Goal: Communication & Community: Answer question/provide support

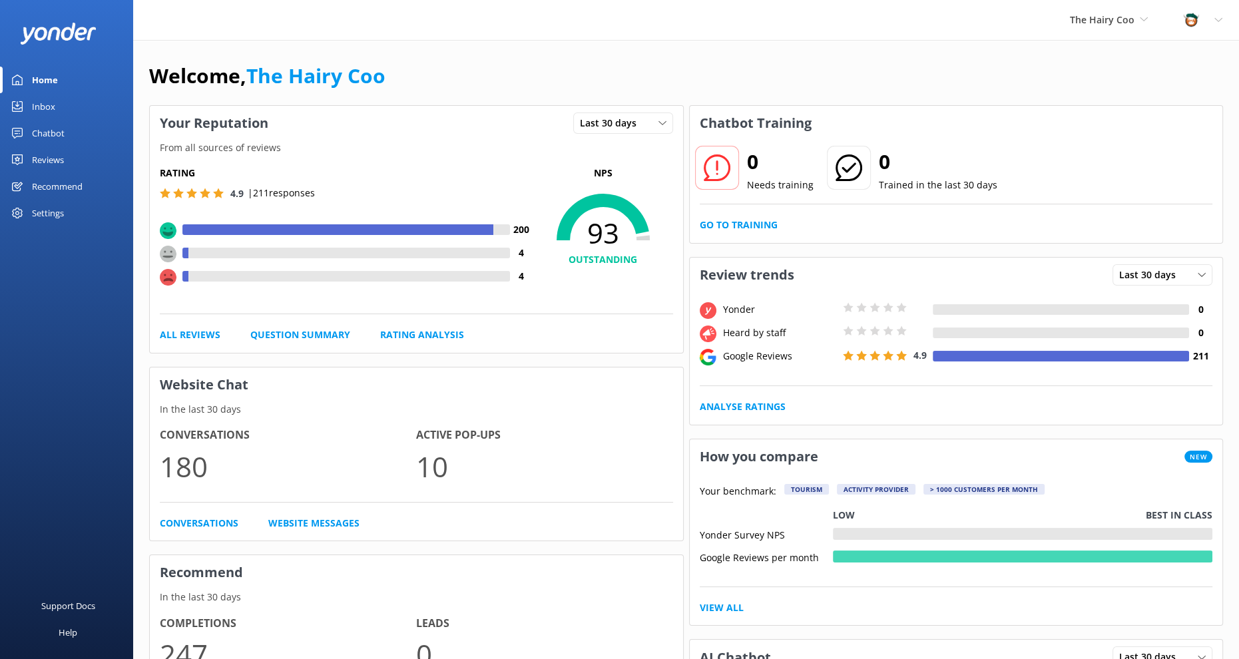
drag, startPoint x: 39, startPoint y: 111, endPoint x: 103, endPoint y: 132, distance: 67.2
click at [39, 111] on div "Inbox" at bounding box center [43, 106] width 23 height 27
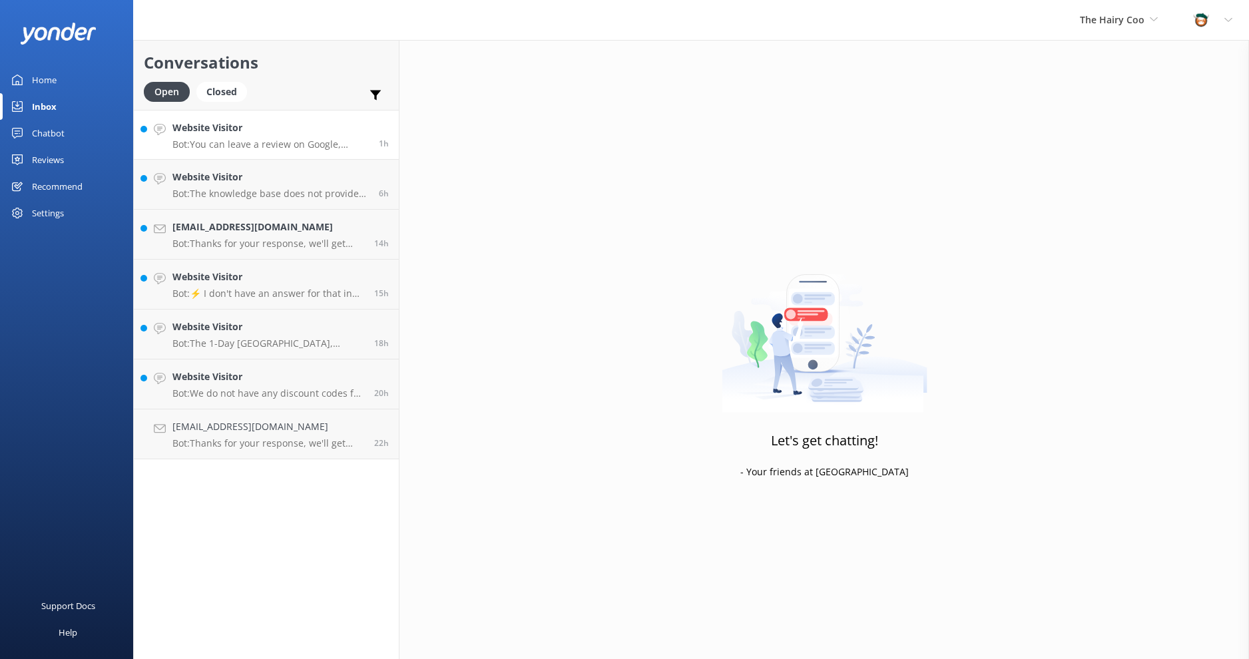
click at [294, 150] on link "Website Visitor Bot: You can leave a review on Google, TripAdvisor, GetYourGuid…" at bounding box center [266, 135] width 265 height 50
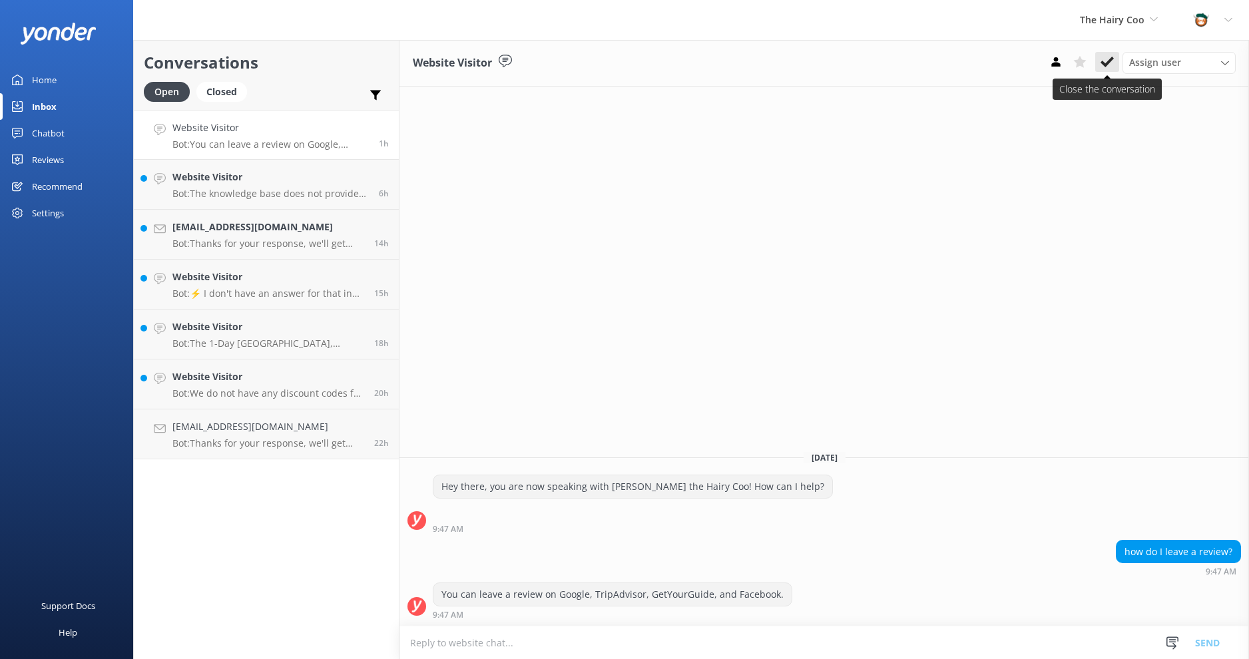
click at [1108, 62] on use at bounding box center [1106, 62] width 13 height 11
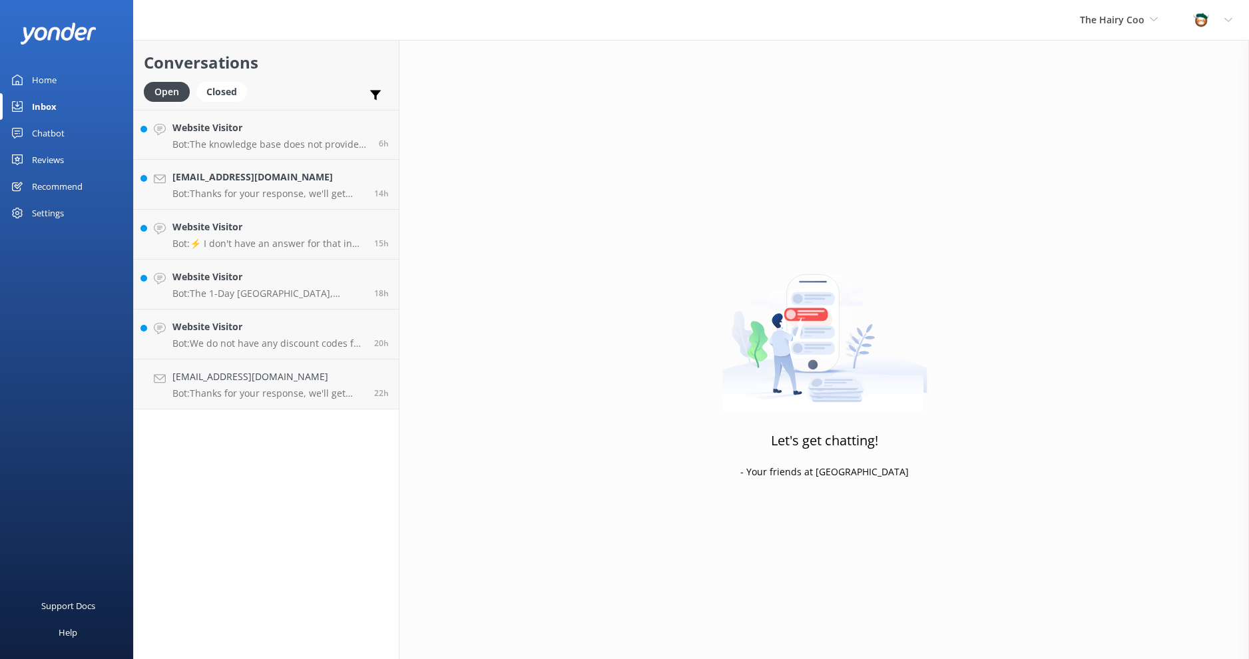
click at [246, 139] on p "Bot: The knowledge base does not provide specific activities to do at [GEOGRAPH…" at bounding box center [270, 144] width 196 height 12
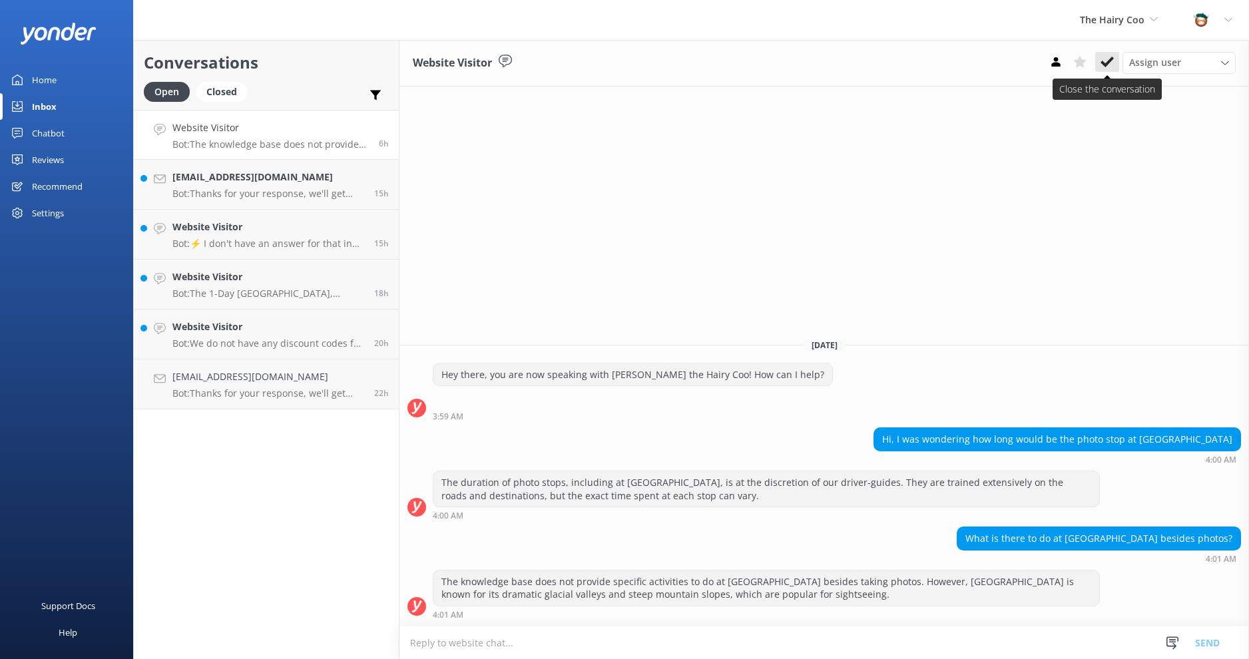
click at [1106, 59] on icon at bounding box center [1106, 61] width 13 height 13
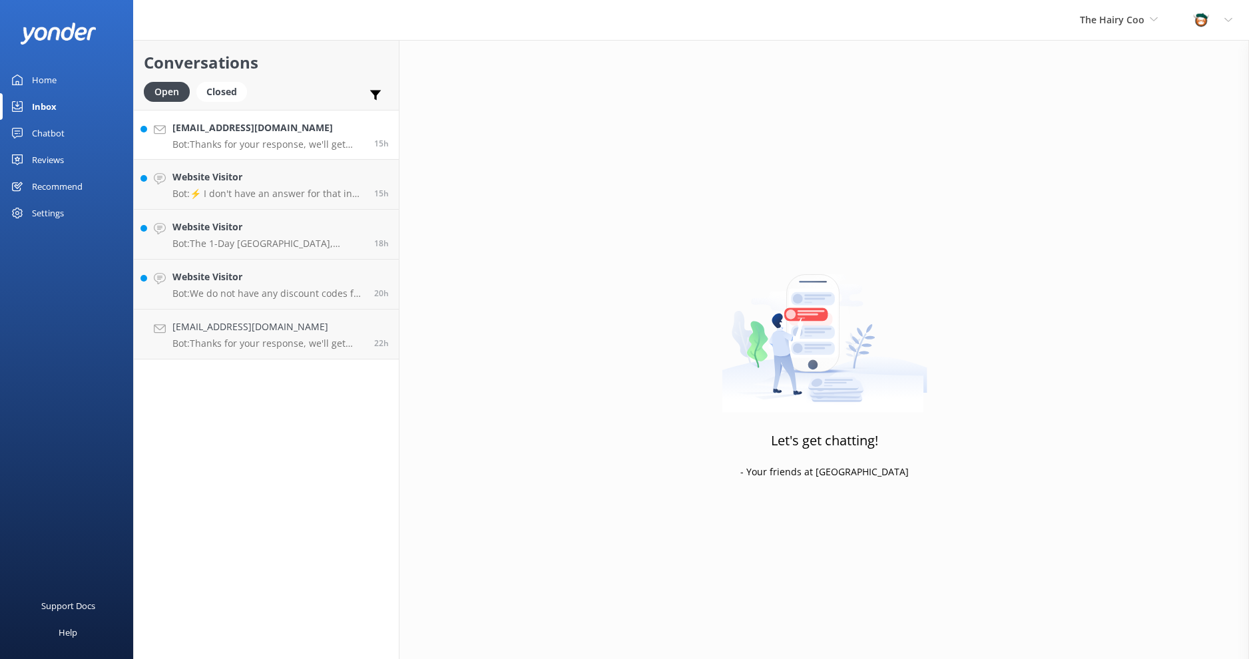
click at [286, 140] on p "Bot: Thanks for your response, we'll get back to you as soon as we can during o…" at bounding box center [268, 144] width 192 height 12
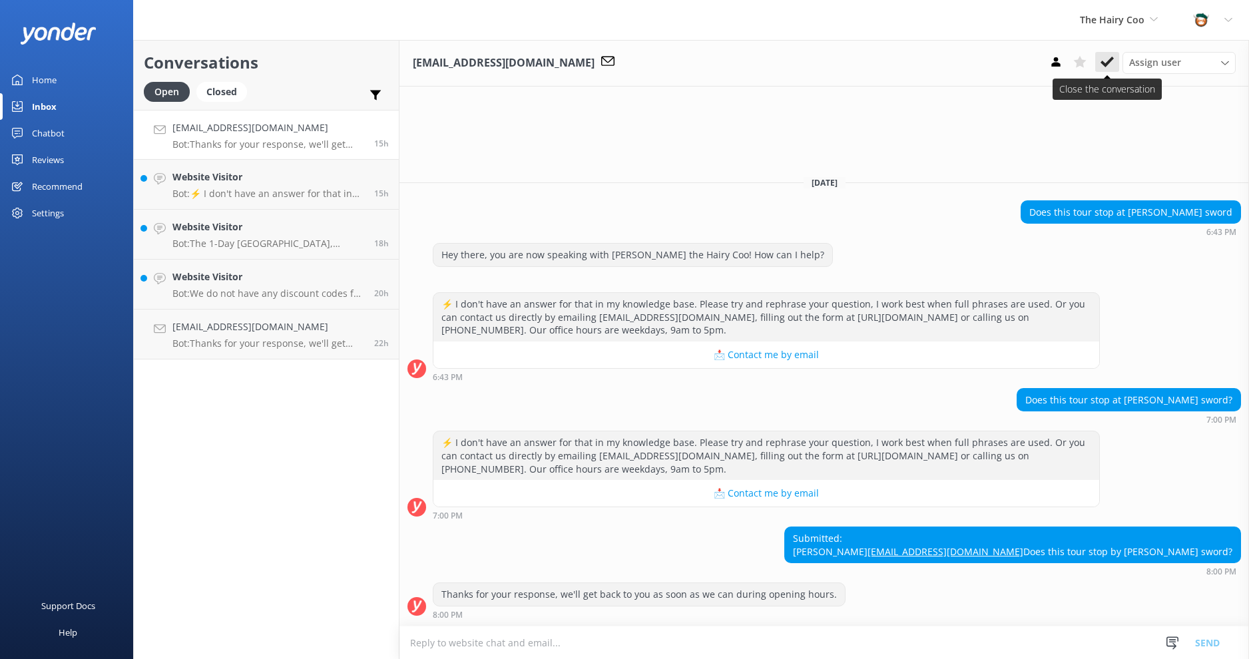
click at [1104, 62] on icon at bounding box center [1106, 61] width 13 height 13
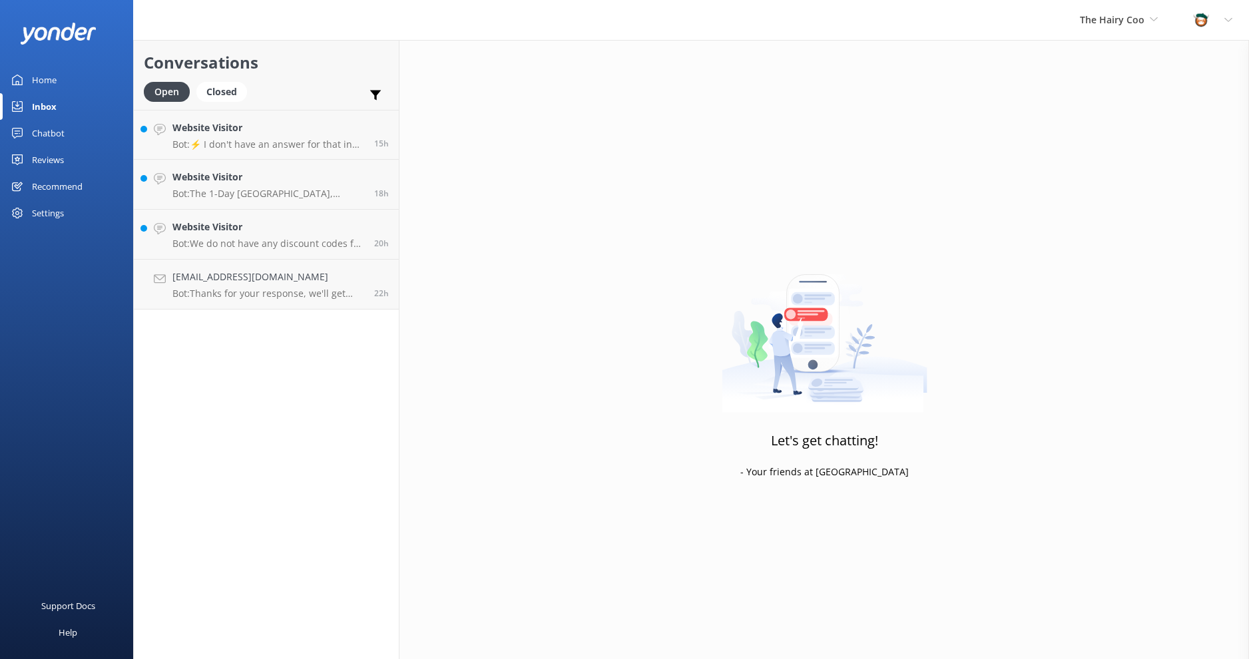
click at [243, 140] on p "Bot: ⚡ I don't have an answer for that in my knowledge base. Please try and rep…" at bounding box center [268, 144] width 192 height 12
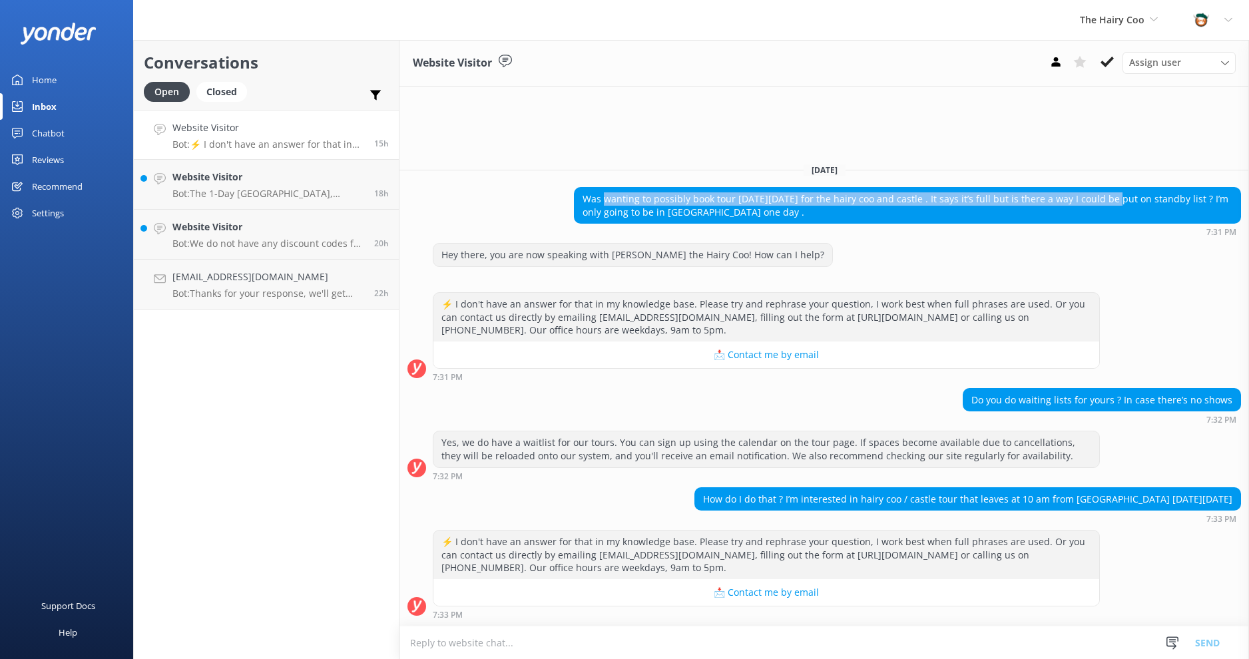
drag, startPoint x: 603, startPoint y: 198, endPoint x: 1106, endPoint y: 198, distance: 502.6
click at [1106, 198] on div "Was wanting to possibly book tour [DATE][DATE] for the hairy coo and castle . I…" at bounding box center [908, 205] width 666 height 35
click at [1027, 198] on div "Was wanting to possibly book tour [DATE][DATE] for the hairy coo and castle . I…" at bounding box center [908, 205] width 666 height 35
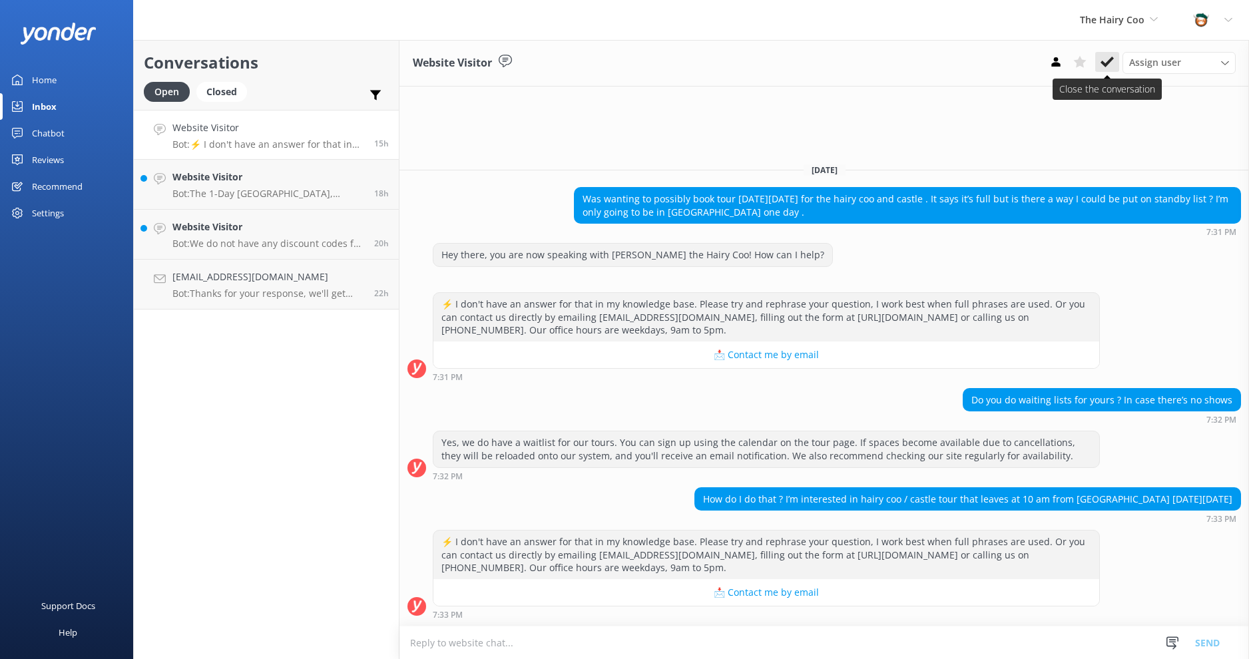
click at [1105, 68] on icon at bounding box center [1106, 61] width 13 height 13
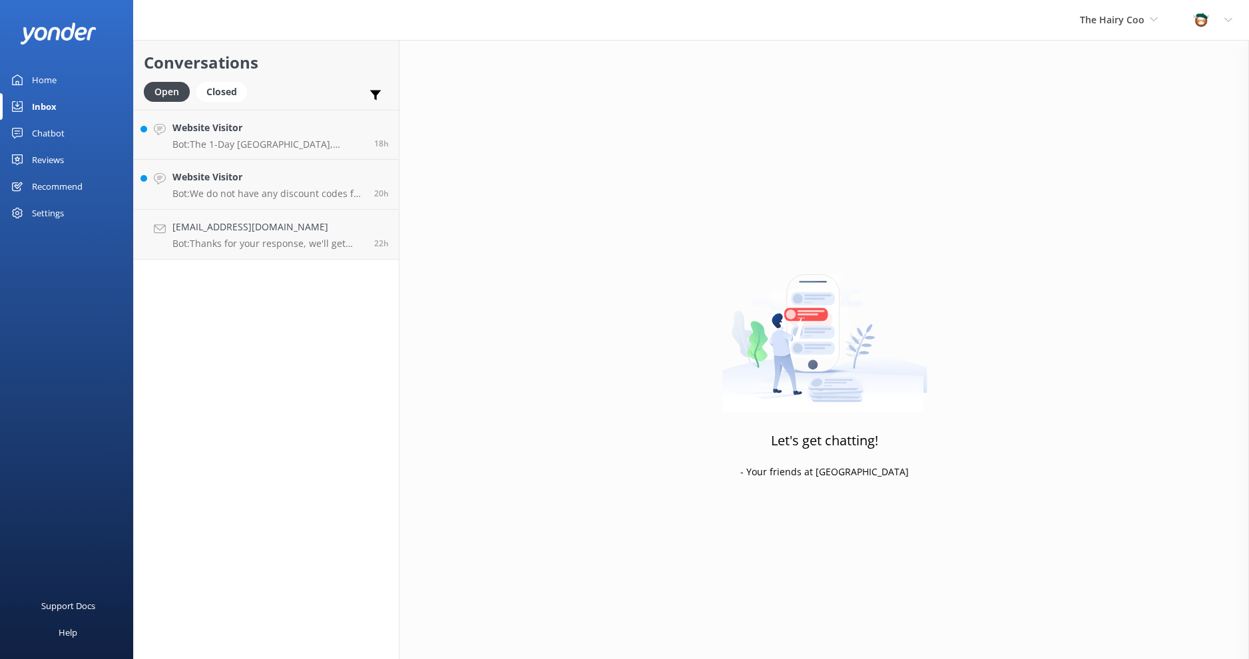
click at [239, 132] on h4 "Website Visitor" at bounding box center [268, 128] width 192 height 15
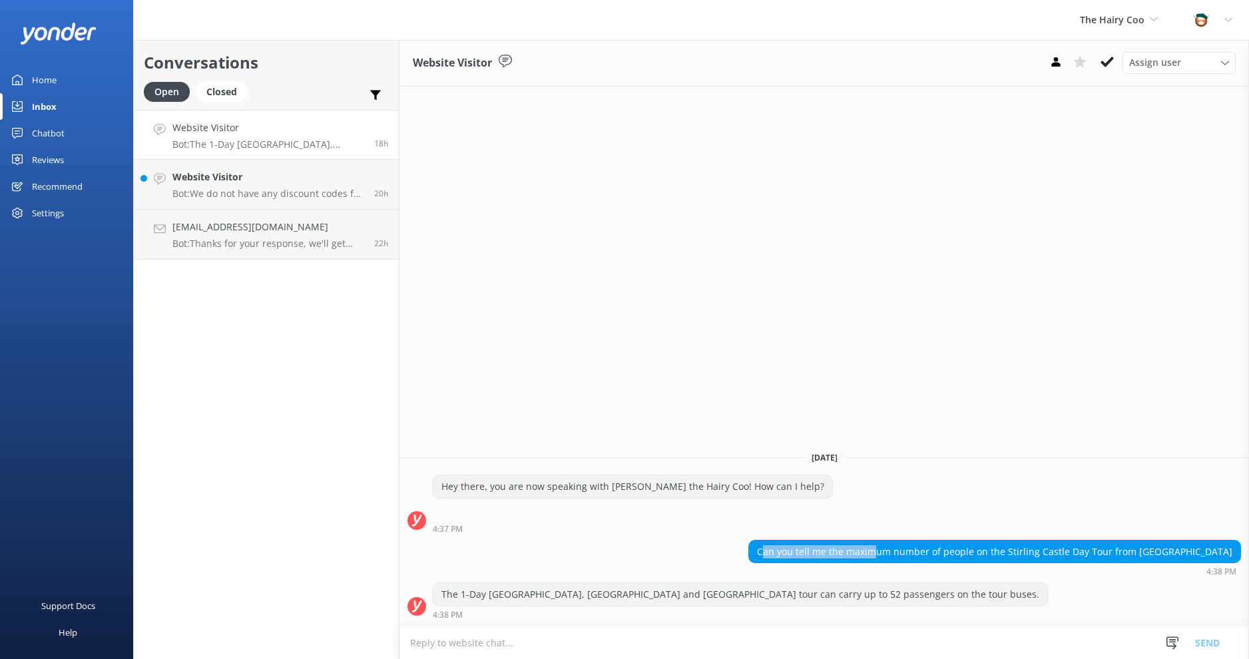
drag, startPoint x: 831, startPoint y: 553, endPoint x: 931, endPoint y: 553, distance: 100.5
click at [931, 553] on div "Can you tell me the maximum number of people on the Stirling Castle Day Tour fr…" at bounding box center [994, 552] width 491 height 23
click at [1007, 555] on div "Can you tell me the maximum number of people on the Stirling Castle Day Tour fr…" at bounding box center [994, 552] width 491 height 23
click at [1110, 65] on icon at bounding box center [1106, 61] width 13 height 13
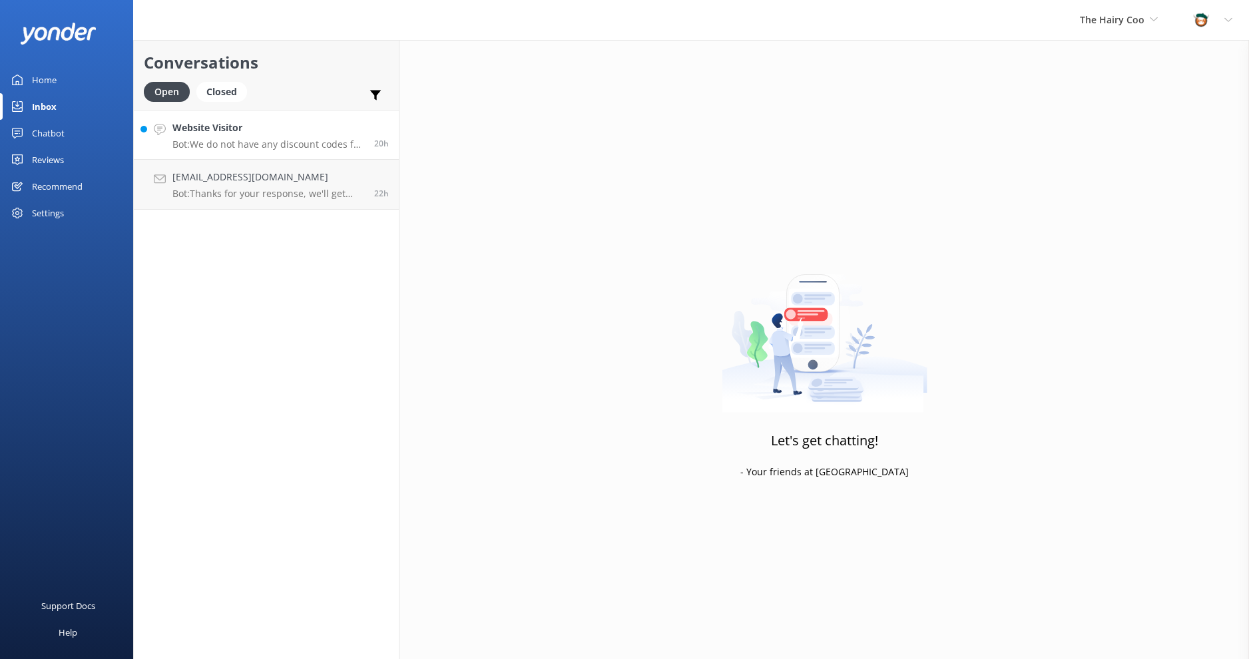
click at [224, 136] on div "Website Visitor Bot: We do not have any discount codes for our multi-day tours.…" at bounding box center [268, 135] width 192 height 29
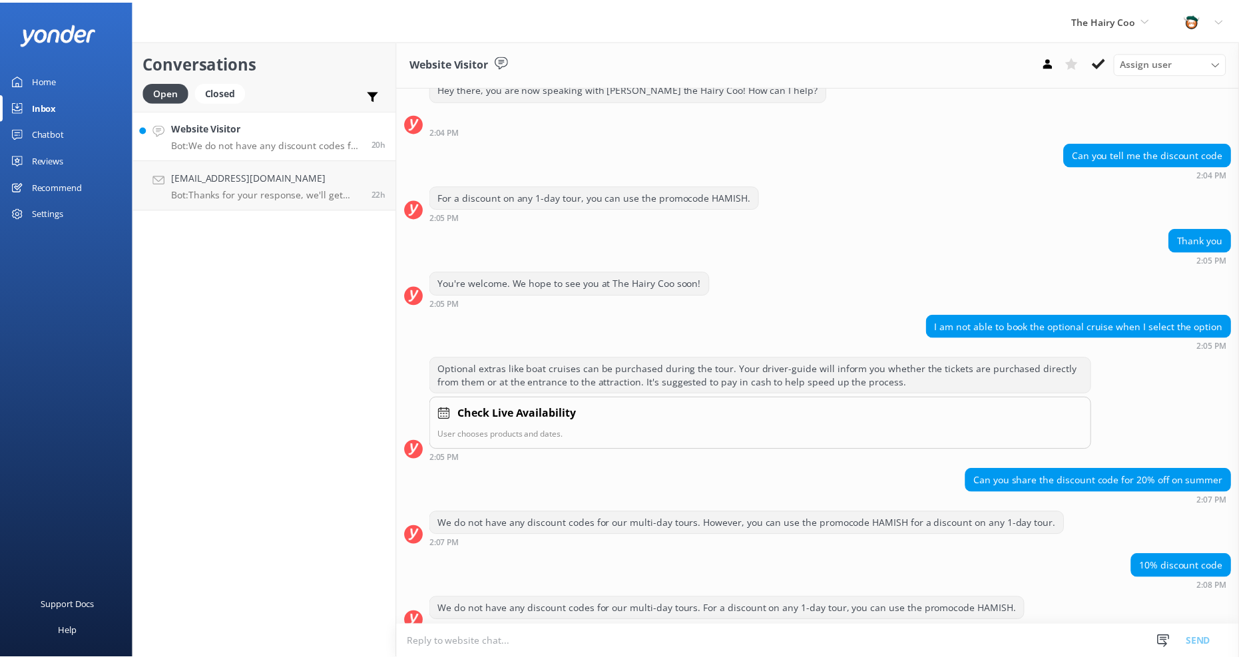
scroll to position [56, 0]
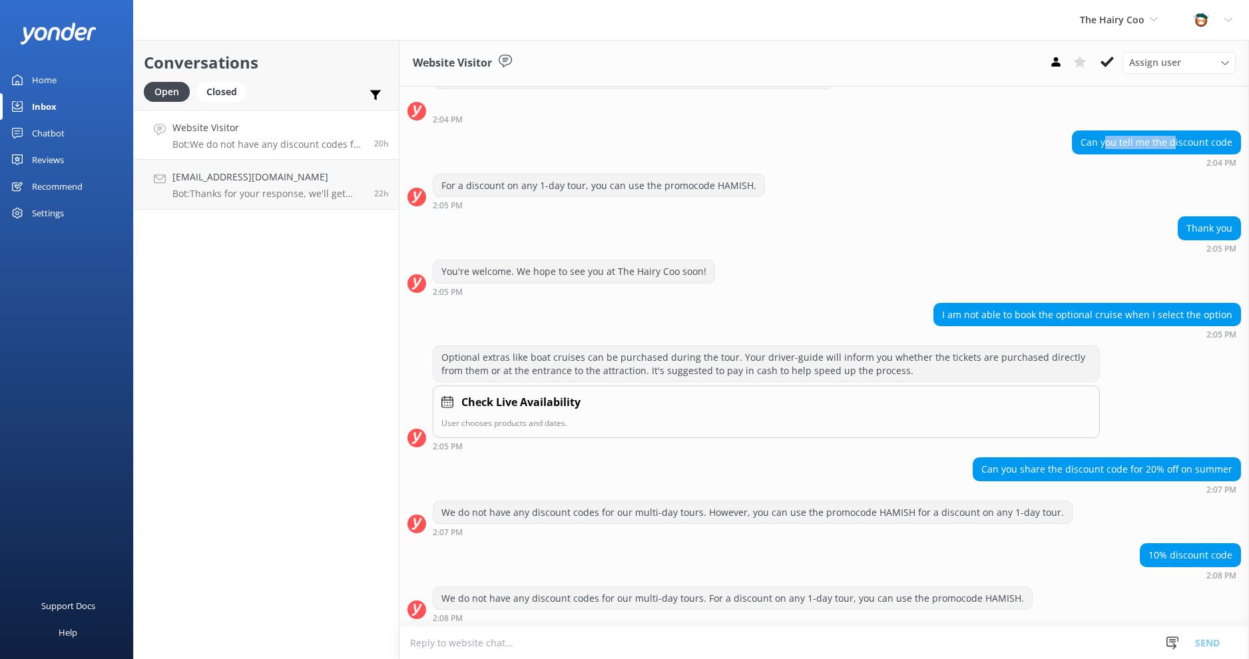
drag, startPoint x: 1097, startPoint y: 136, endPoint x: 1166, endPoint y: 140, distance: 69.4
click at [1166, 140] on div "Can you tell me the discount code" at bounding box center [1157, 142] width 168 height 23
click at [1145, 144] on div "Can you tell me the discount code" at bounding box center [1157, 142] width 168 height 23
drag, startPoint x: 978, startPoint y: 304, endPoint x: 1073, endPoint y: 308, distance: 95.3
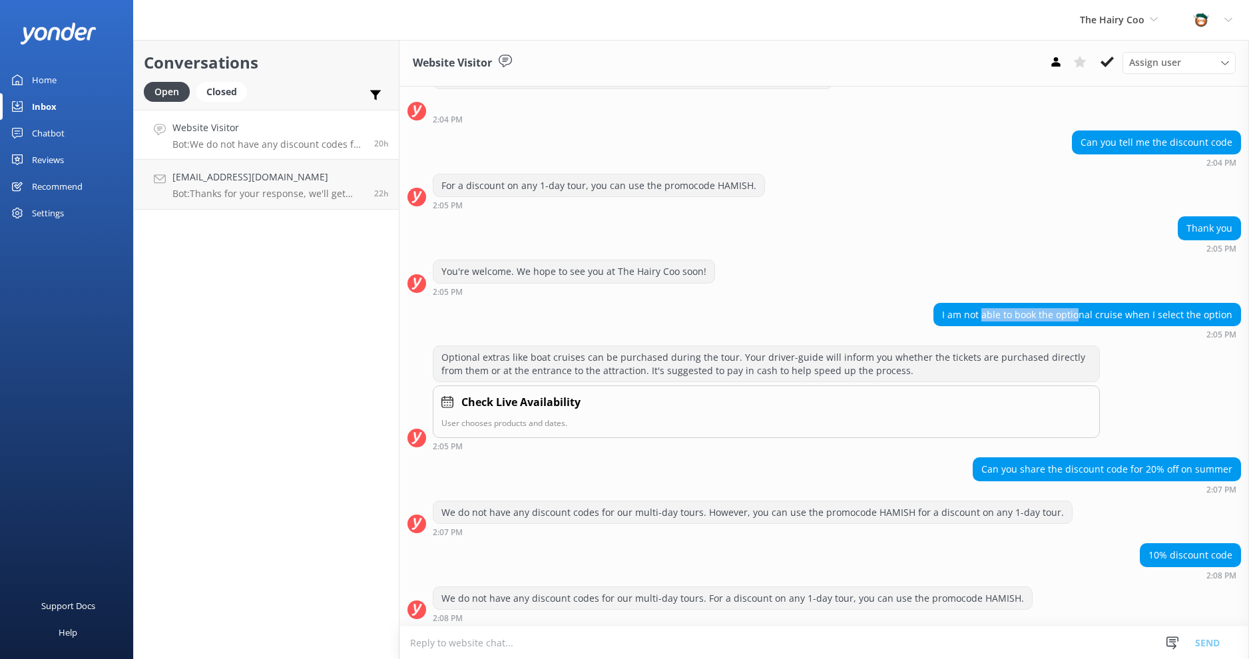
click at [1073, 308] on div "I am not able to book the optional cruise when I select the option" at bounding box center [1087, 315] width 306 height 23
click at [1095, 312] on div "I am not able to book the optional cruise when I select the option" at bounding box center [1087, 315] width 306 height 23
click at [1160, 310] on div "I am not able to book the optional cruise when I select the option" at bounding box center [1087, 315] width 306 height 23
drag, startPoint x: 1083, startPoint y: 464, endPoint x: 1142, endPoint y: 463, distance: 59.9
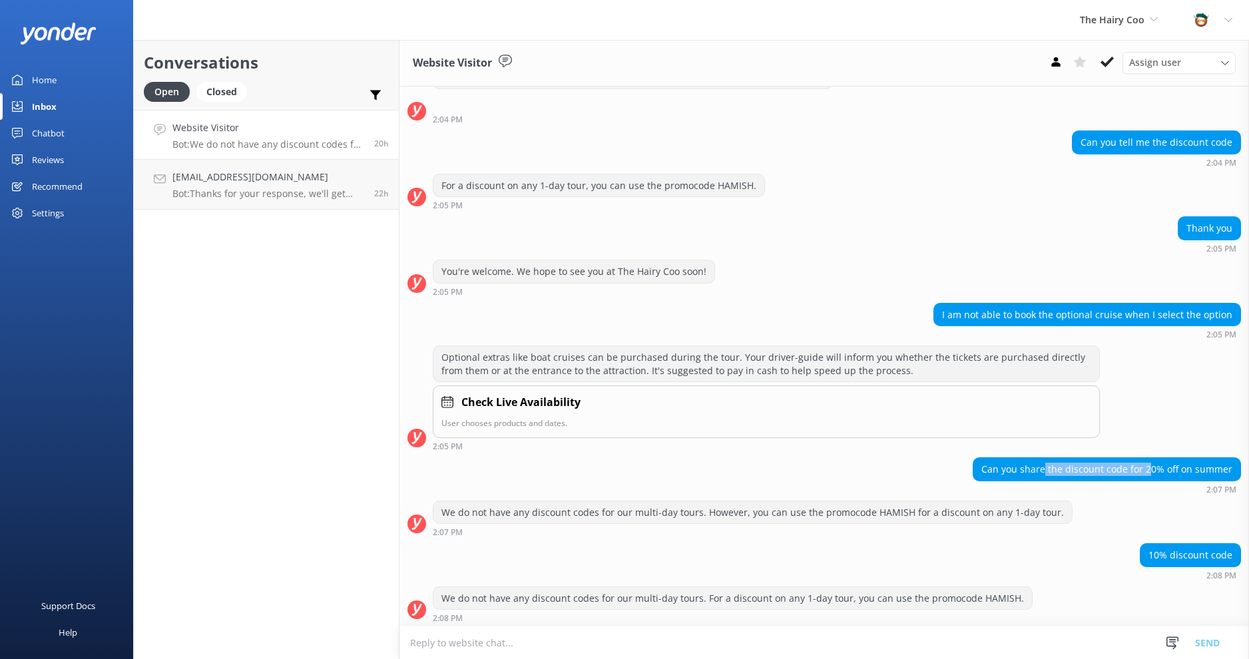
click at [1142, 463] on div "Can you share the discount code for 20% off on summer" at bounding box center [1106, 469] width 267 height 23
click at [1134, 462] on div "Can you share the discount code for 20% off on summer" at bounding box center [1106, 469] width 267 height 23
click at [1113, 63] on icon at bounding box center [1106, 61] width 13 height 13
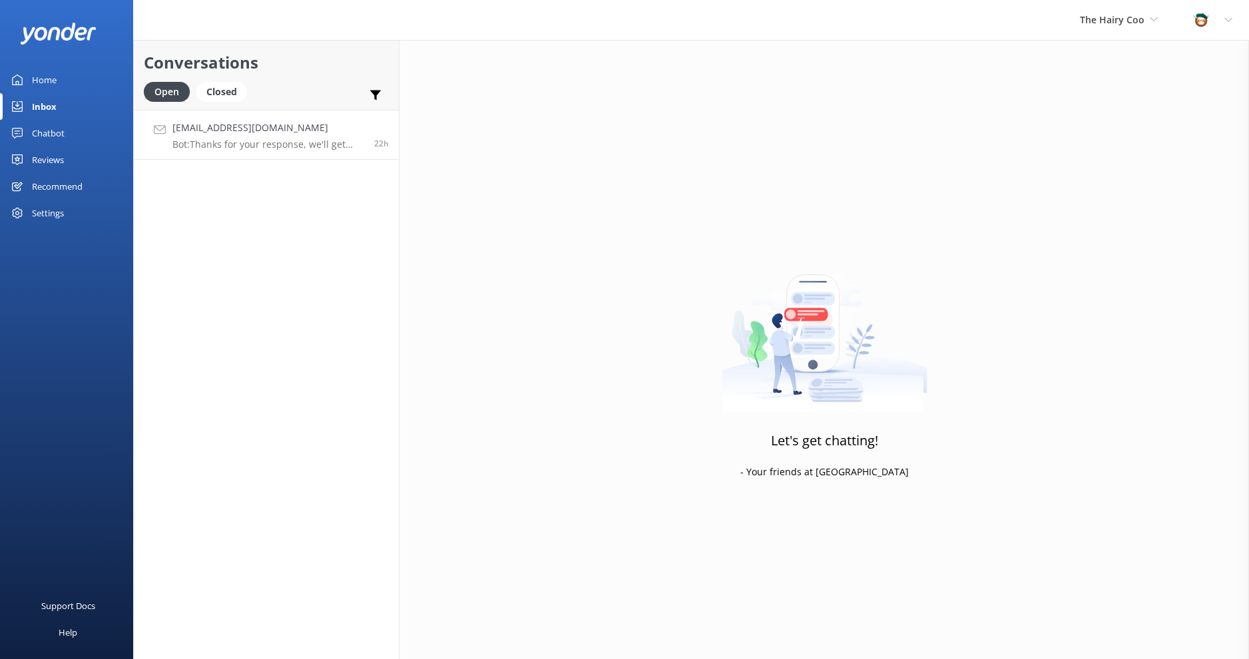
drag, startPoint x: 227, startPoint y: 146, endPoint x: 230, endPoint y: 138, distance: 8.0
click at [230, 138] on p "Bot: Thanks for your response, we'll get back to you as soon as we can during o…" at bounding box center [268, 144] width 192 height 12
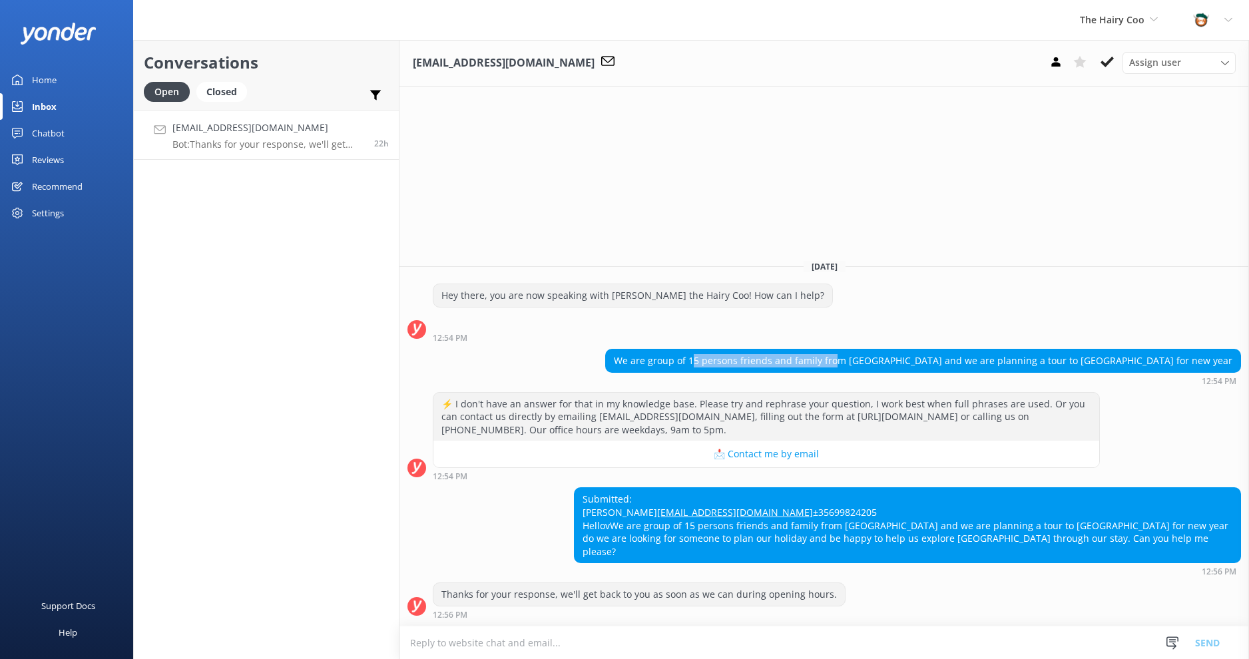
drag, startPoint x: 879, startPoint y: 343, endPoint x: 977, endPoint y: 350, distance: 98.8
click at [977, 350] on div "We are group of 15 persons friends and family from [GEOGRAPHIC_DATA] and we are…" at bounding box center [923, 361] width 634 height 23
click at [999, 350] on div "We are group of 15 persons friends and family from [GEOGRAPHIC_DATA] and we are…" at bounding box center [923, 361] width 634 height 23
drag, startPoint x: 803, startPoint y: 540, endPoint x: 876, endPoint y: 540, distance: 73.2
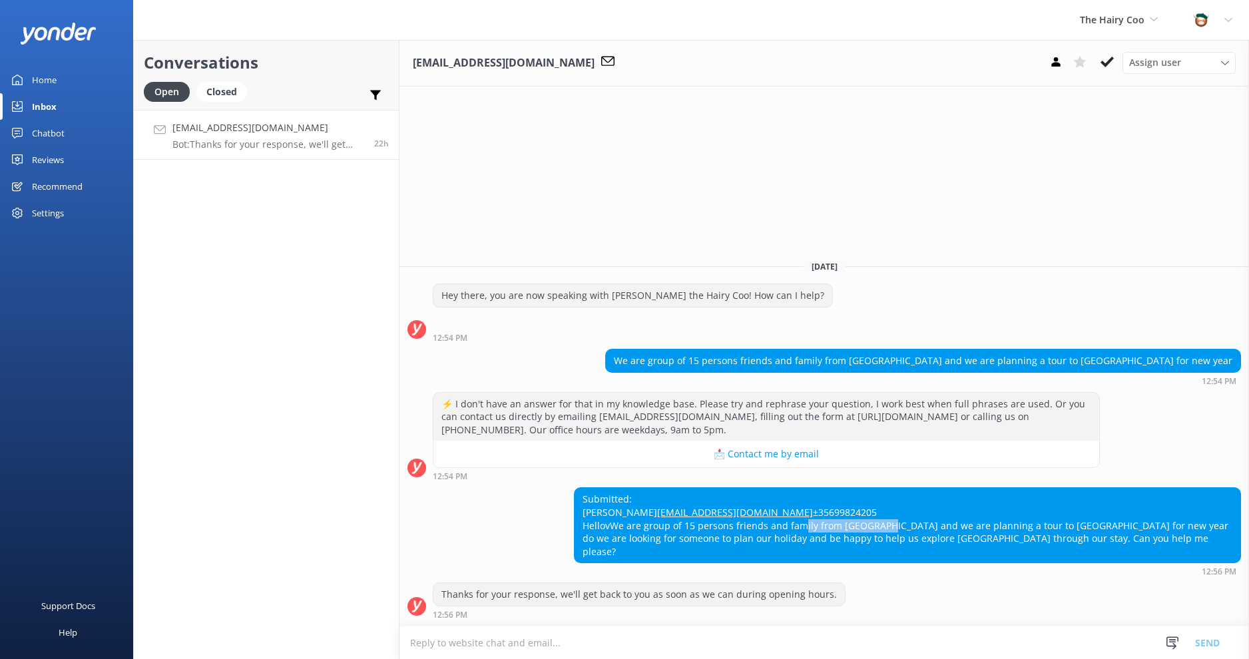
click at [876, 540] on div "Submitted: [PERSON_NAME] [PERSON_NAME][EMAIL_ADDRESS][DOMAIN_NAME] ±35699824205…" at bounding box center [908, 525] width 666 height 75
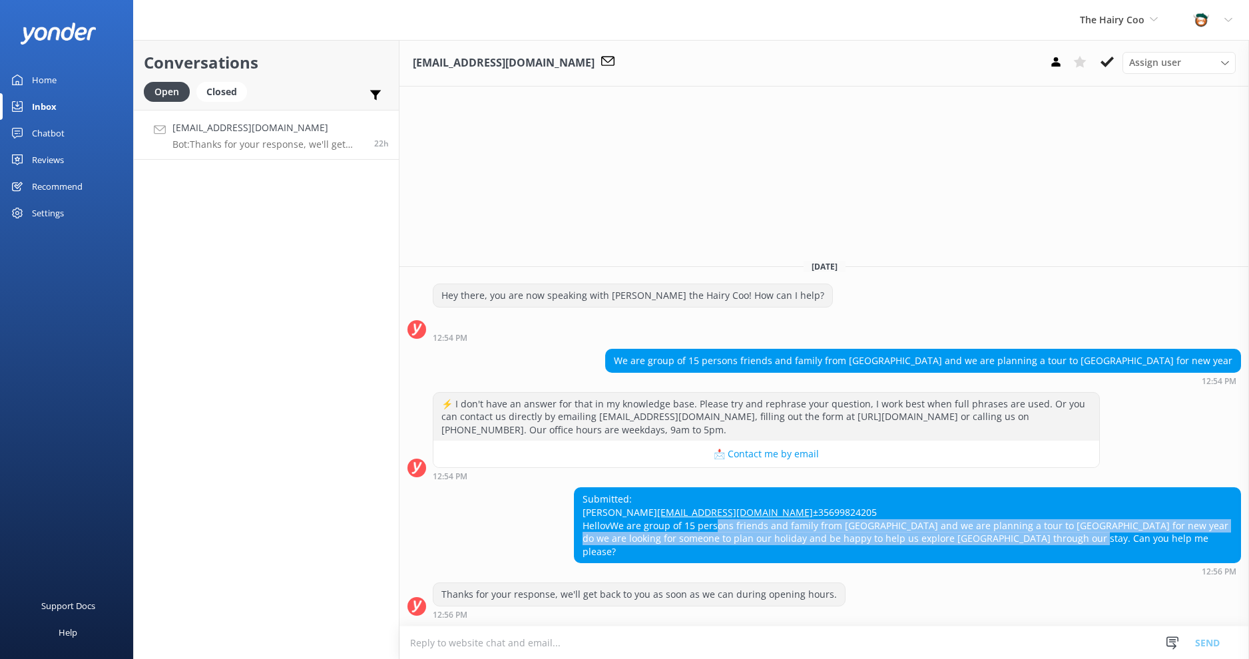
drag, startPoint x: 710, startPoint y: 537, endPoint x: 1036, endPoint y: 548, distance: 325.7
click at [1036, 548] on div "Submitted: [PERSON_NAME] [PERSON_NAME][EMAIL_ADDRESS][DOMAIN_NAME] ±35699824205…" at bounding box center [908, 525] width 666 height 75
drag, startPoint x: 1036, startPoint y: 548, endPoint x: 973, endPoint y: 531, distance: 64.9
click at [991, 551] on div "Submitted: [PERSON_NAME] [PERSON_NAME][EMAIL_ADDRESS][DOMAIN_NAME] ±35699824205…" at bounding box center [908, 525] width 666 height 75
click at [1110, 67] on icon at bounding box center [1106, 61] width 13 height 13
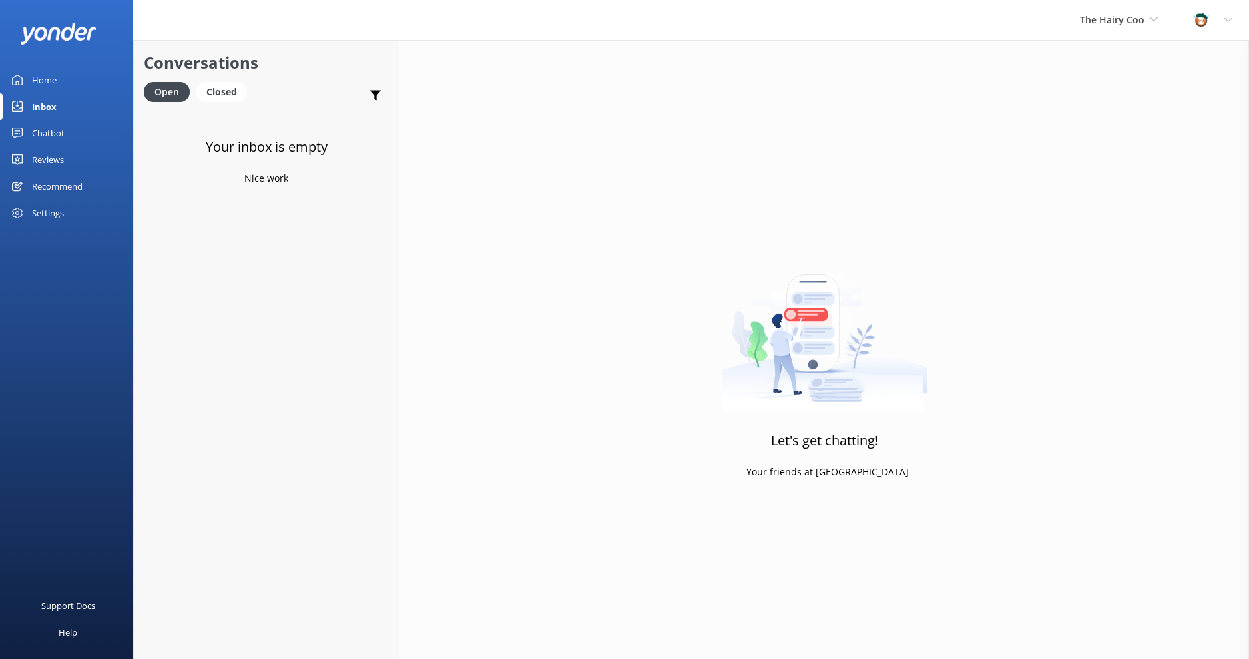
click at [42, 128] on div "Chatbot" at bounding box center [48, 133] width 33 height 27
